Goal: Task Accomplishment & Management: Manage account settings

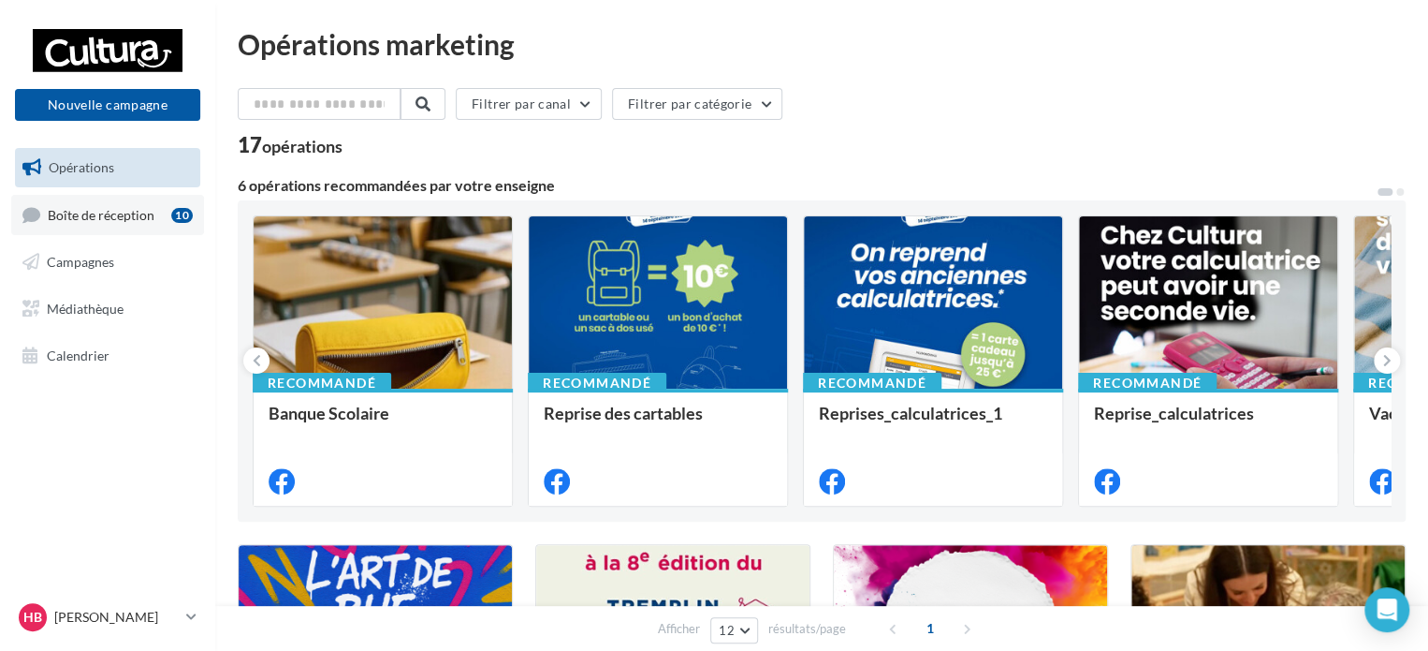
click at [115, 224] on link "Boîte de réception 10" at bounding box center [107, 215] width 193 height 40
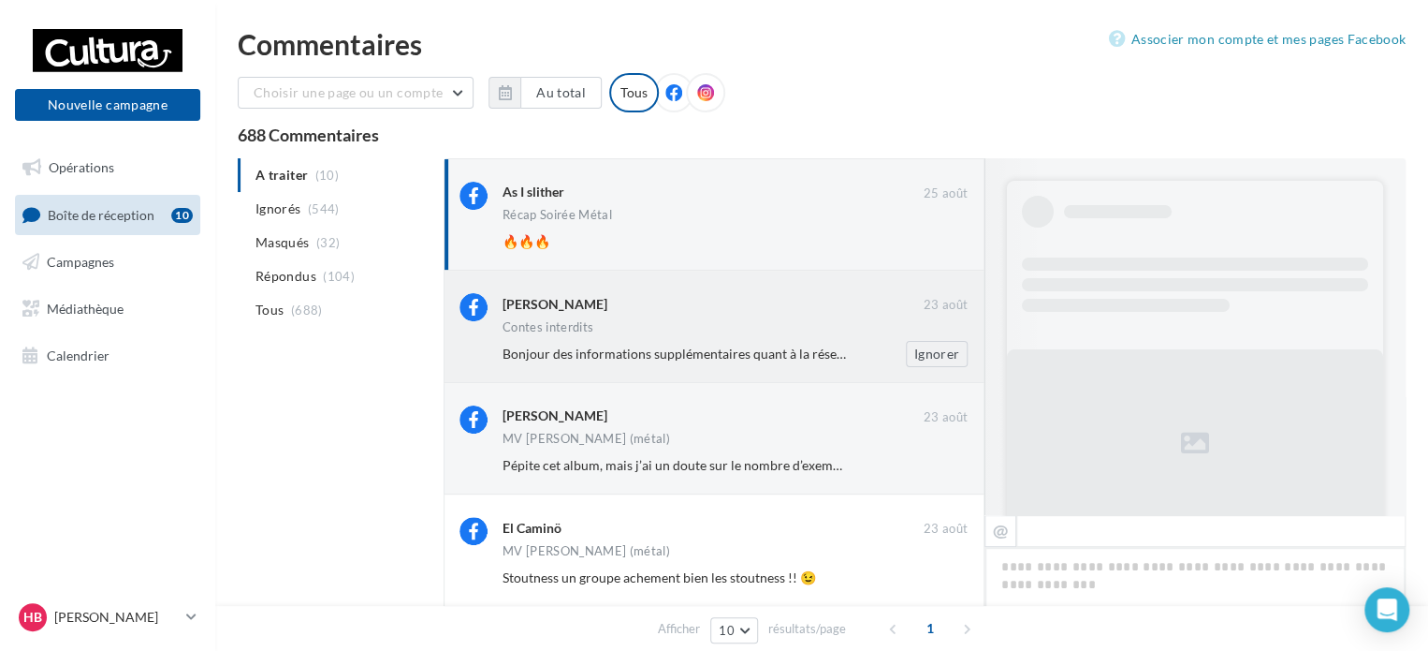
scroll to position [456, 0]
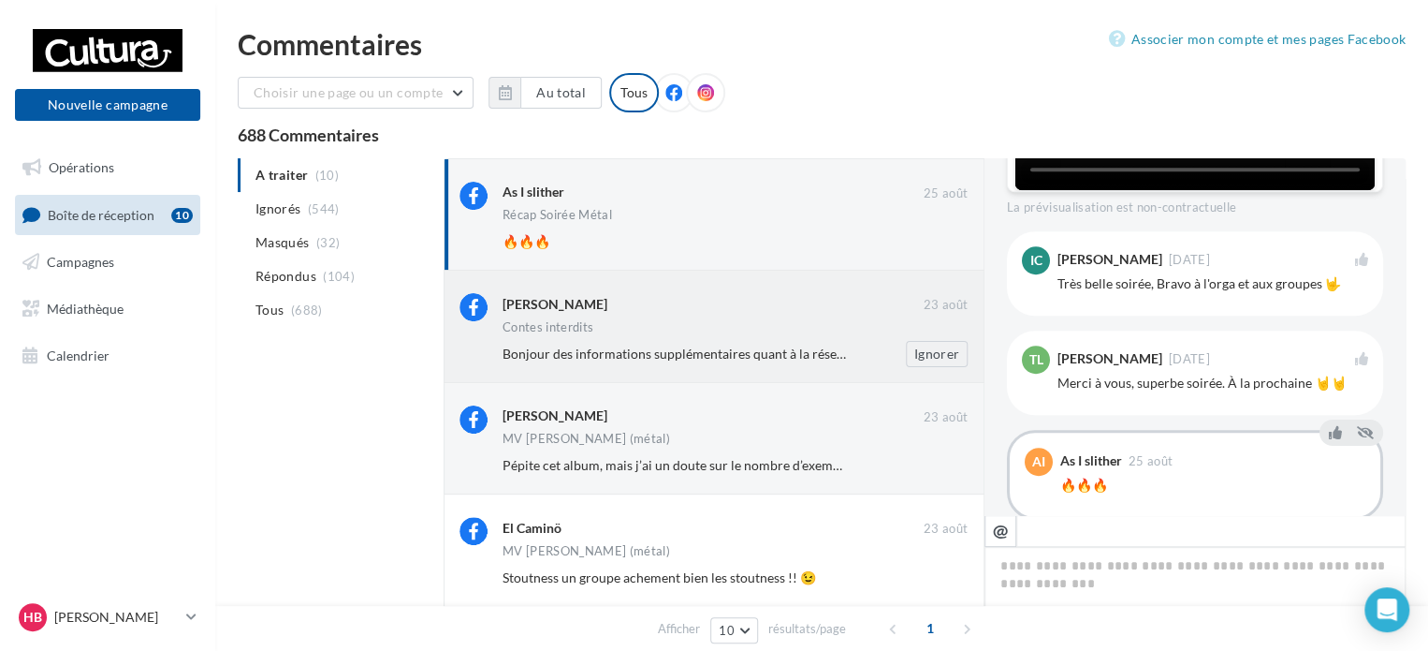
click at [738, 344] on div "Bonjour des informations supplémentaires quant à la réservation du créneau hora…" at bounding box center [675, 353] width 344 height 19
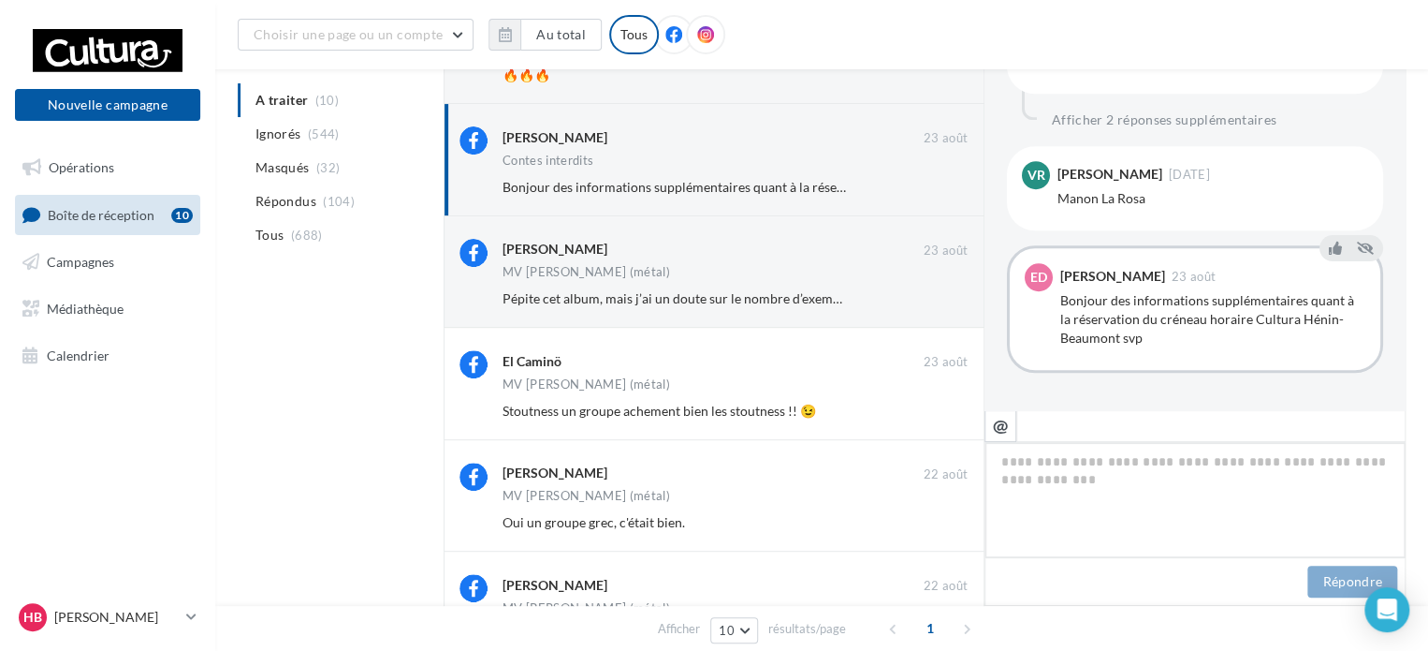
scroll to position [187, 0]
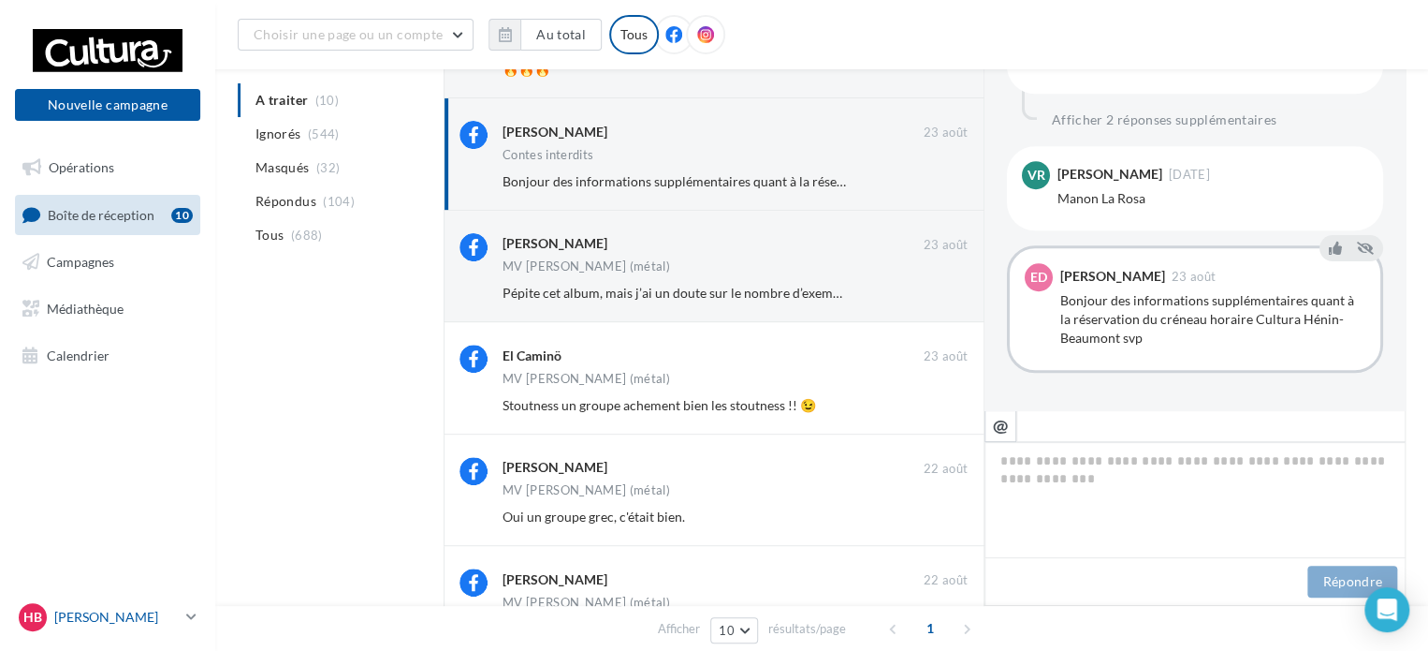
click at [122, 616] on p "[PERSON_NAME]" at bounding box center [116, 616] width 124 height 19
